Goal: Task Accomplishment & Management: Complete application form

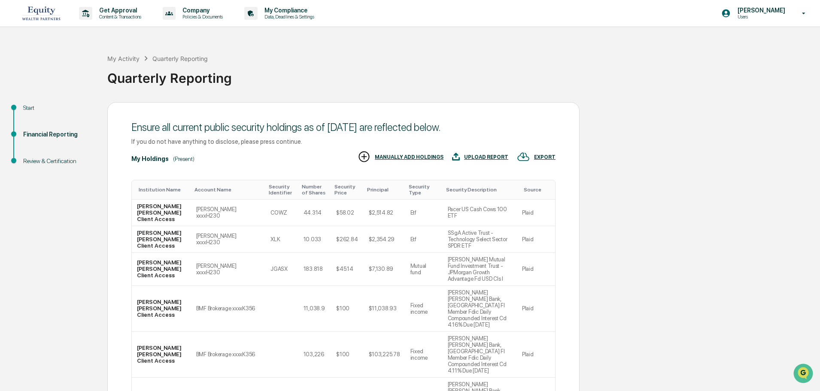
click at [25, 107] on div "Start" at bounding box center [58, 108] width 70 height 9
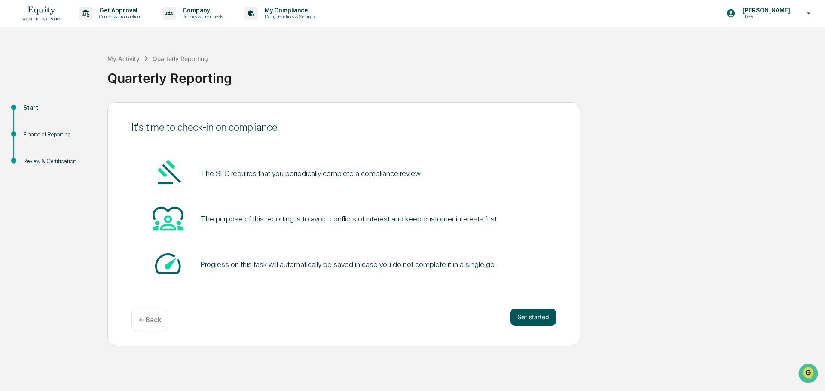
click at [534, 318] on button "Get started" at bounding box center [533, 317] width 46 height 17
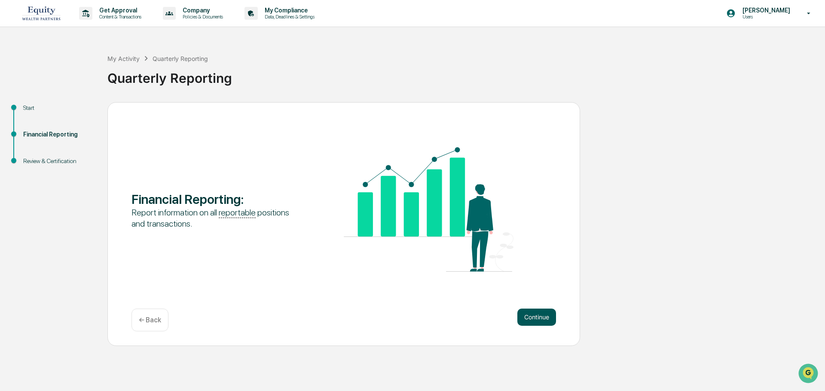
click at [534, 313] on button "Continue" at bounding box center [536, 317] width 39 height 17
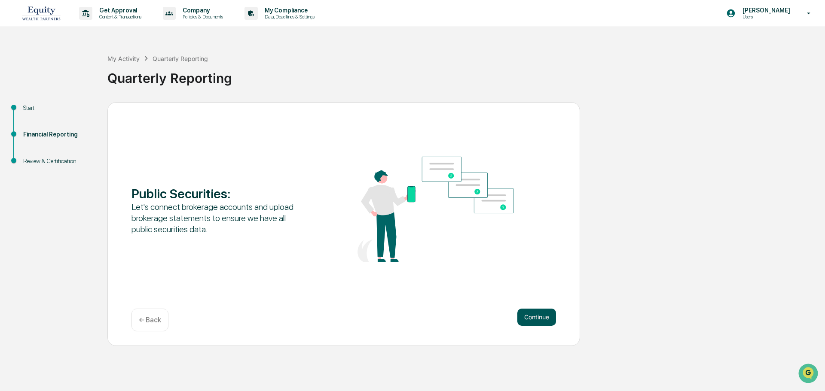
click at [540, 312] on button "Continue" at bounding box center [536, 317] width 39 height 17
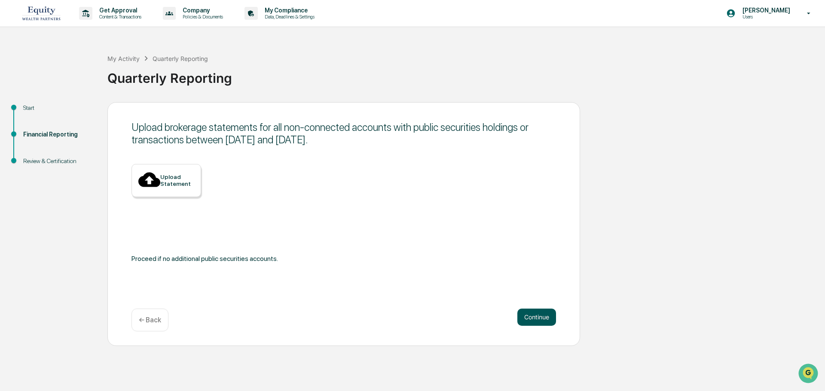
click at [531, 314] on button "Continue" at bounding box center [536, 317] width 39 height 17
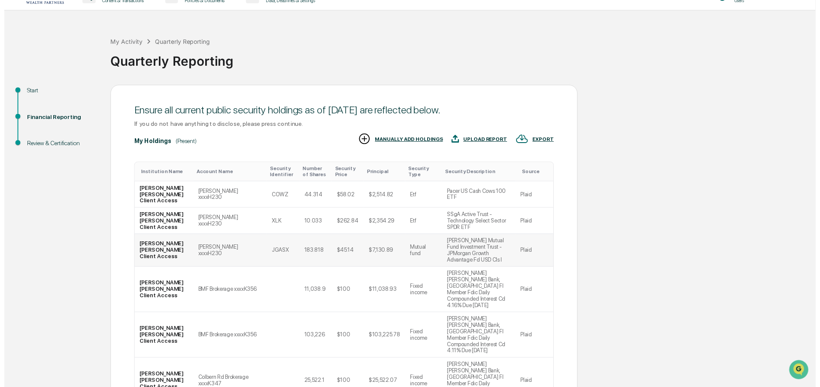
scroll to position [188, 0]
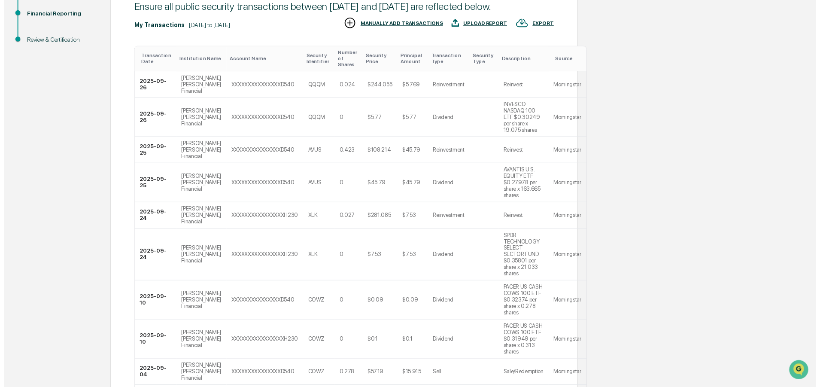
scroll to position [246, 0]
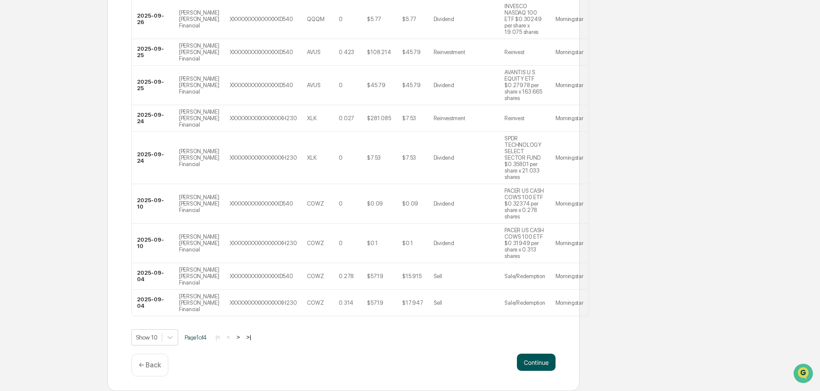
click at [542, 362] on button "Continue" at bounding box center [536, 362] width 39 height 17
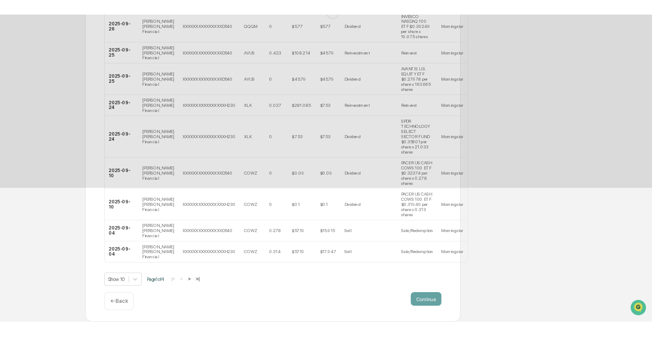
scroll to position [0, 0]
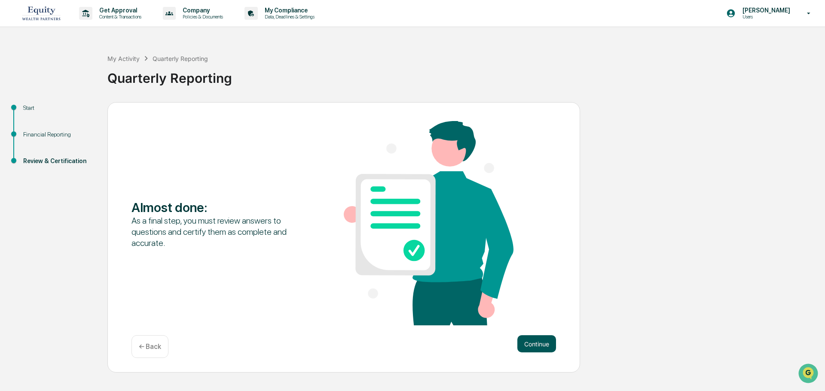
click at [535, 342] on button "Continue" at bounding box center [536, 343] width 39 height 17
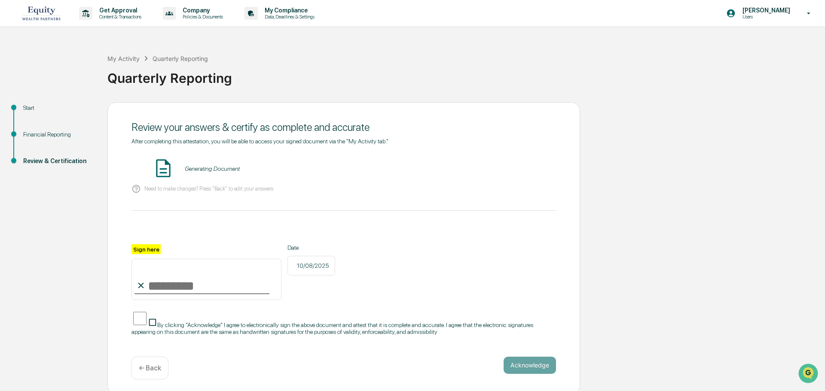
click at [183, 283] on input "Sign here" at bounding box center [206, 279] width 150 height 41
type input "*"
type input "**********"
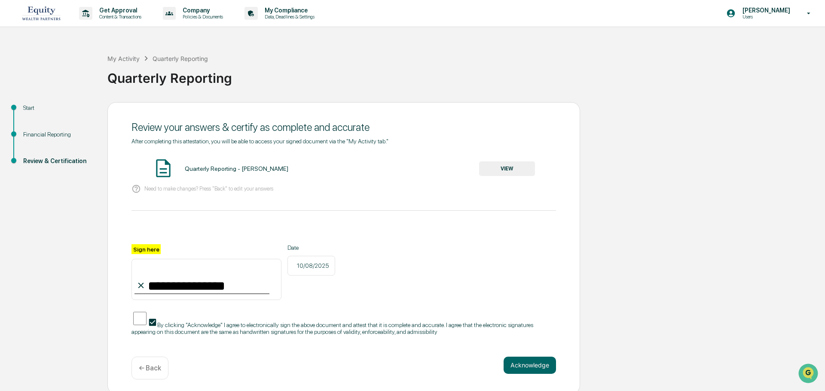
click at [518, 358] on button "Acknowledge" at bounding box center [529, 365] width 52 height 17
click at [509, 167] on button "VIEW" at bounding box center [507, 168] width 56 height 15
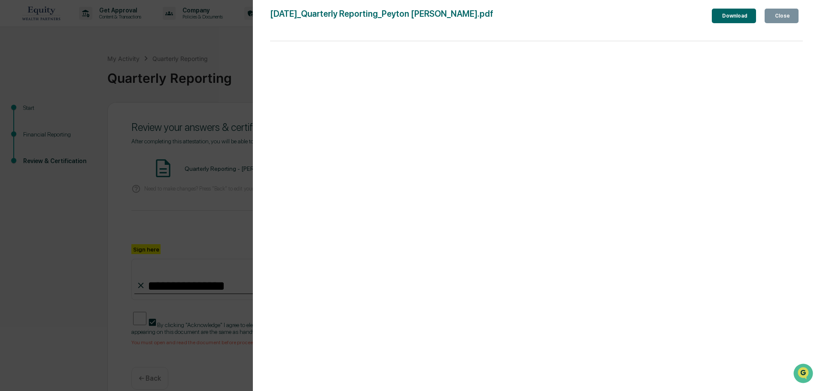
click at [775, 14] on div "Close" at bounding box center [781, 16] width 17 height 6
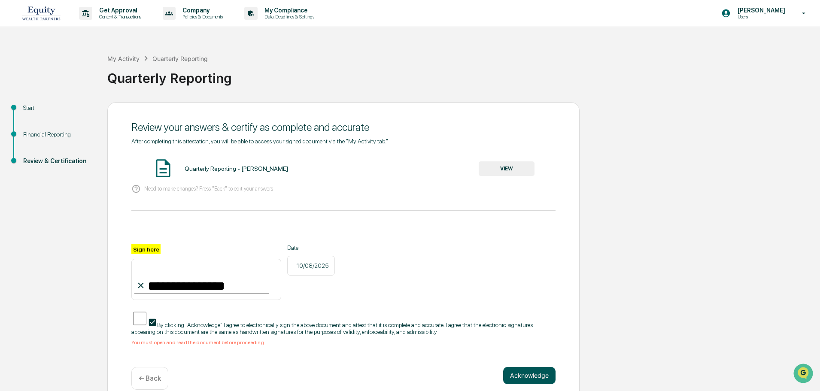
click at [540, 377] on button "Acknowledge" at bounding box center [529, 375] width 52 height 17
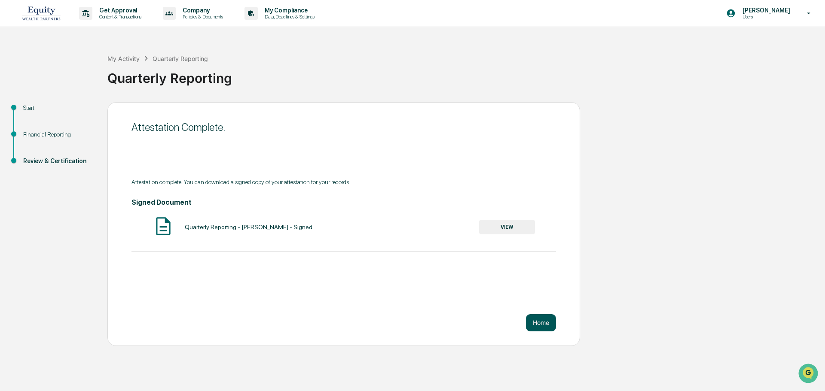
click at [547, 326] on button "Home" at bounding box center [541, 322] width 30 height 17
